Goal: Information Seeking & Learning: Learn about a topic

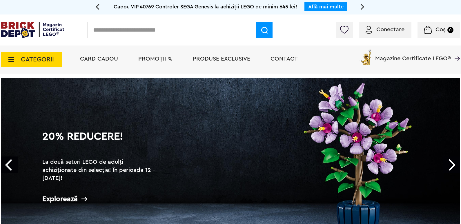
click at [112, 30] on input "text" at bounding box center [171, 30] width 169 height 16
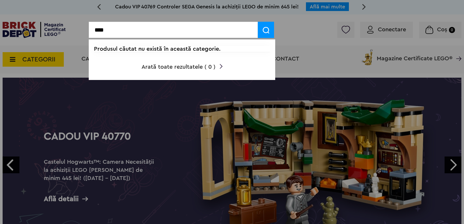
type input "****"
click at [75, 13] on div at bounding box center [232, 112] width 464 height 224
click at [51, 61] on div at bounding box center [232, 112] width 464 height 224
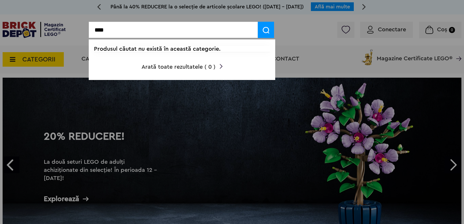
click at [43, 60] on div at bounding box center [232, 112] width 464 height 224
click at [221, 65] on img at bounding box center [221, 66] width 3 height 5
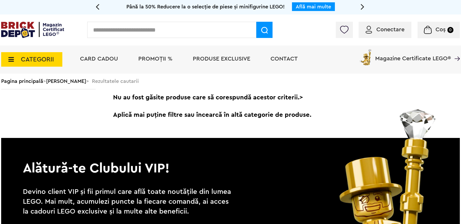
click at [33, 57] on span "CATEGORII" at bounding box center [37, 59] width 33 height 6
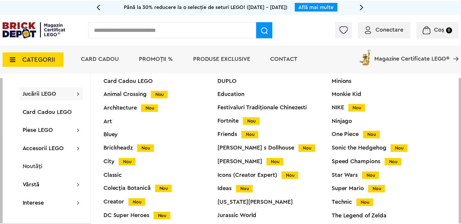
scroll to position [23, 0]
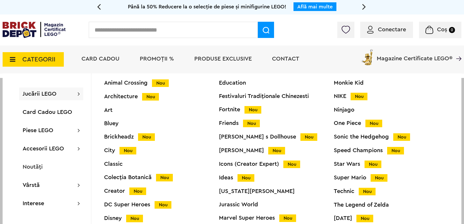
click at [148, 136] on span "Nou" at bounding box center [146, 137] width 17 height 8
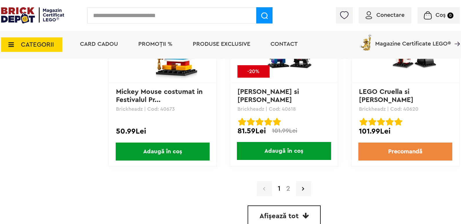
scroll to position [1681, 0]
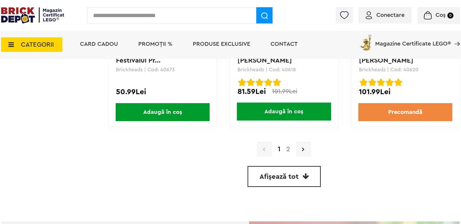
click at [288, 150] on link "2" at bounding box center [288, 149] width 10 height 7
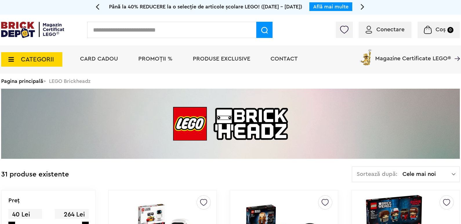
click at [225, 59] on span "Produse exclusive" at bounding box center [221, 59] width 57 height 6
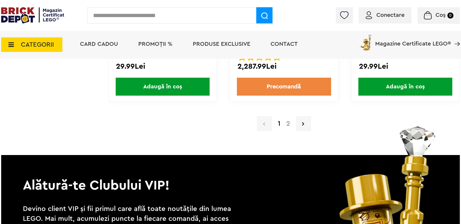
scroll to position [5593, 0]
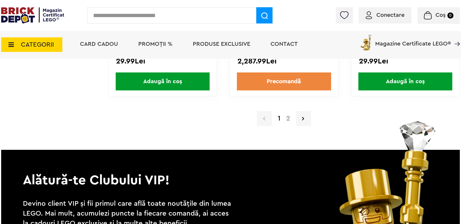
click at [287, 119] on link "2" at bounding box center [288, 118] width 10 height 7
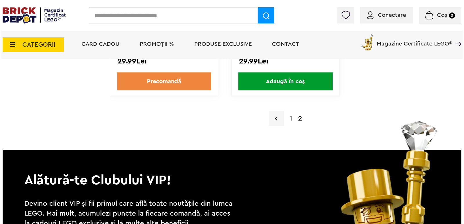
scroll to position [1101, 0]
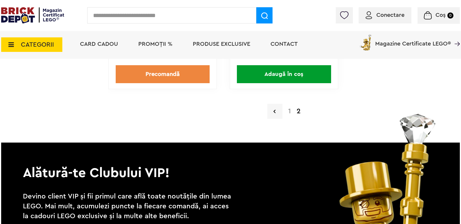
click at [16, 45] on span "CATEGORII" at bounding box center [31, 44] width 61 height 14
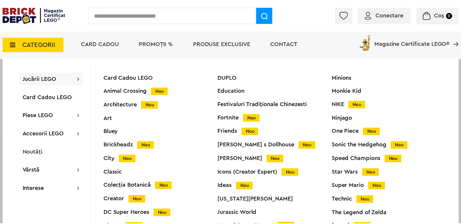
scroll to position [23, 0]
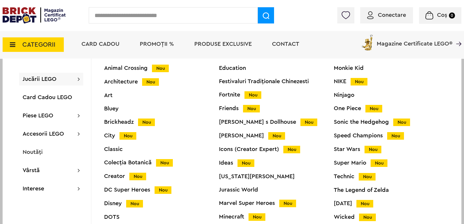
click at [233, 95] on div "Fortnite Nou" at bounding box center [276, 95] width 115 height 6
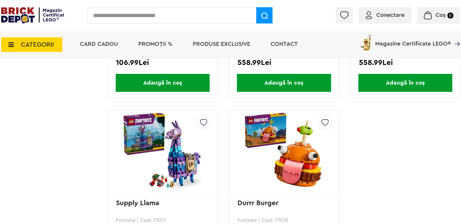
scroll to position [464, 0]
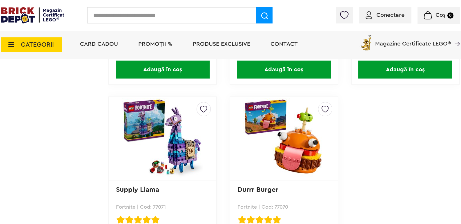
click at [188, 151] on img at bounding box center [162, 138] width 81 height 81
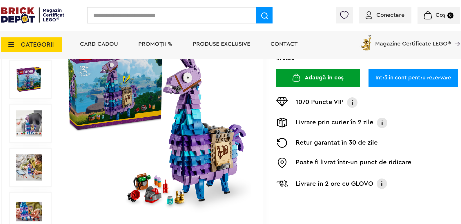
scroll to position [87, 0]
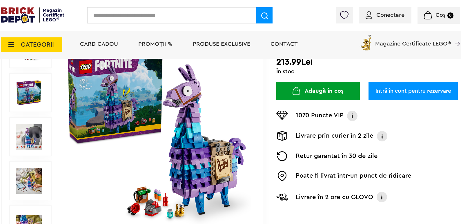
click at [38, 136] on img at bounding box center [29, 137] width 26 height 26
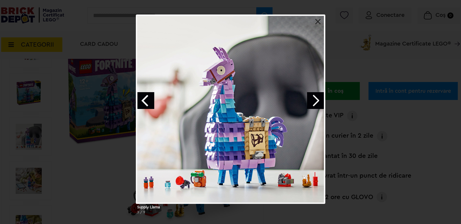
click at [316, 103] on link "Next image" at bounding box center [315, 100] width 17 height 17
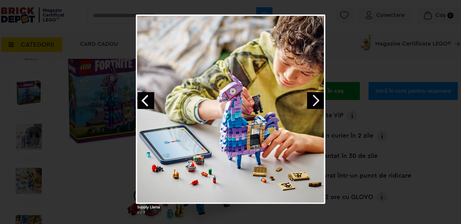
click at [315, 103] on link "Next image" at bounding box center [315, 100] width 17 height 17
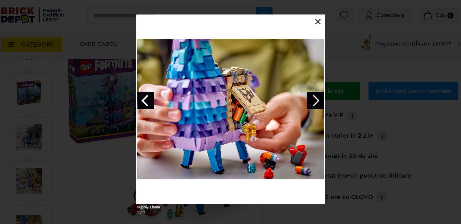
click at [315, 103] on link "Next image" at bounding box center [315, 100] width 17 height 17
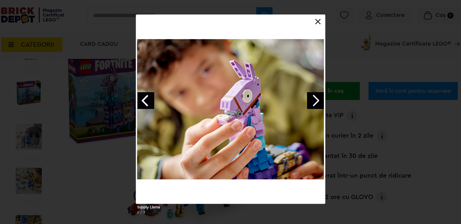
click at [315, 103] on link "Next image" at bounding box center [315, 100] width 17 height 17
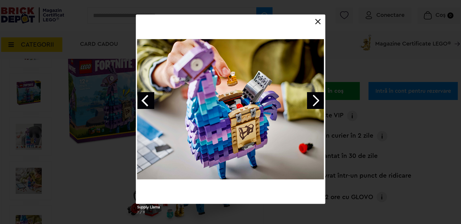
click at [315, 103] on link "Next image" at bounding box center [315, 100] width 17 height 17
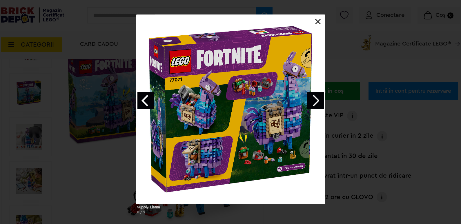
click at [319, 100] on link "Next image" at bounding box center [315, 100] width 17 height 17
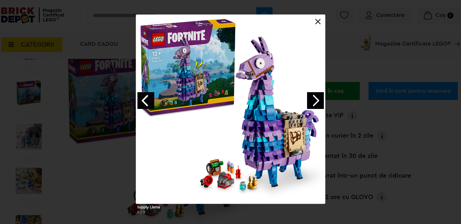
click at [319, 100] on link "Next image" at bounding box center [315, 100] width 17 height 17
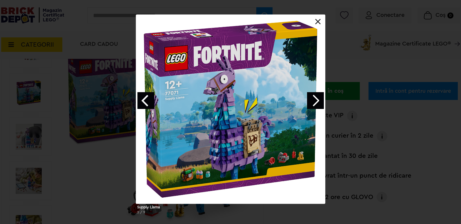
click at [317, 101] on link "Next image" at bounding box center [315, 100] width 17 height 17
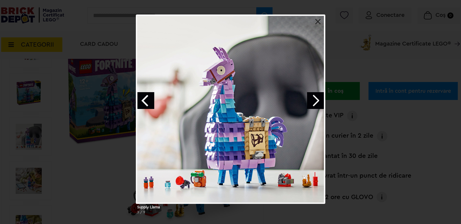
click at [317, 101] on link "Next image" at bounding box center [315, 100] width 17 height 17
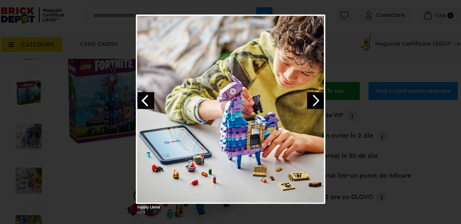
click at [317, 101] on link "Next image" at bounding box center [315, 100] width 17 height 17
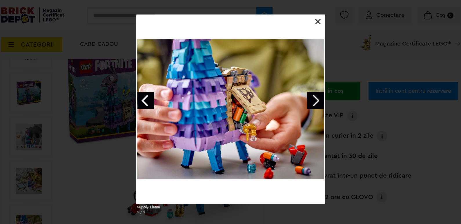
click at [315, 104] on link "Next image" at bounding box center [315, 100] width 17 height 17
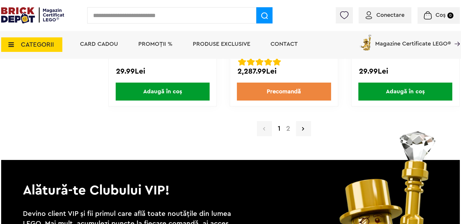
scroll to position [5593, 0]
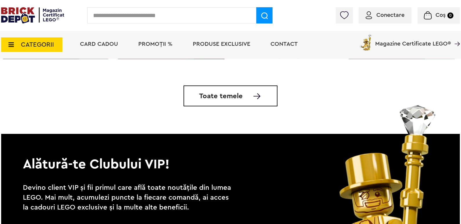
scroll to position [1883, 0]
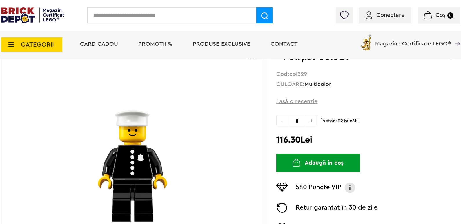
scroll to position [29, 0]
